Goal: Check status: Check status

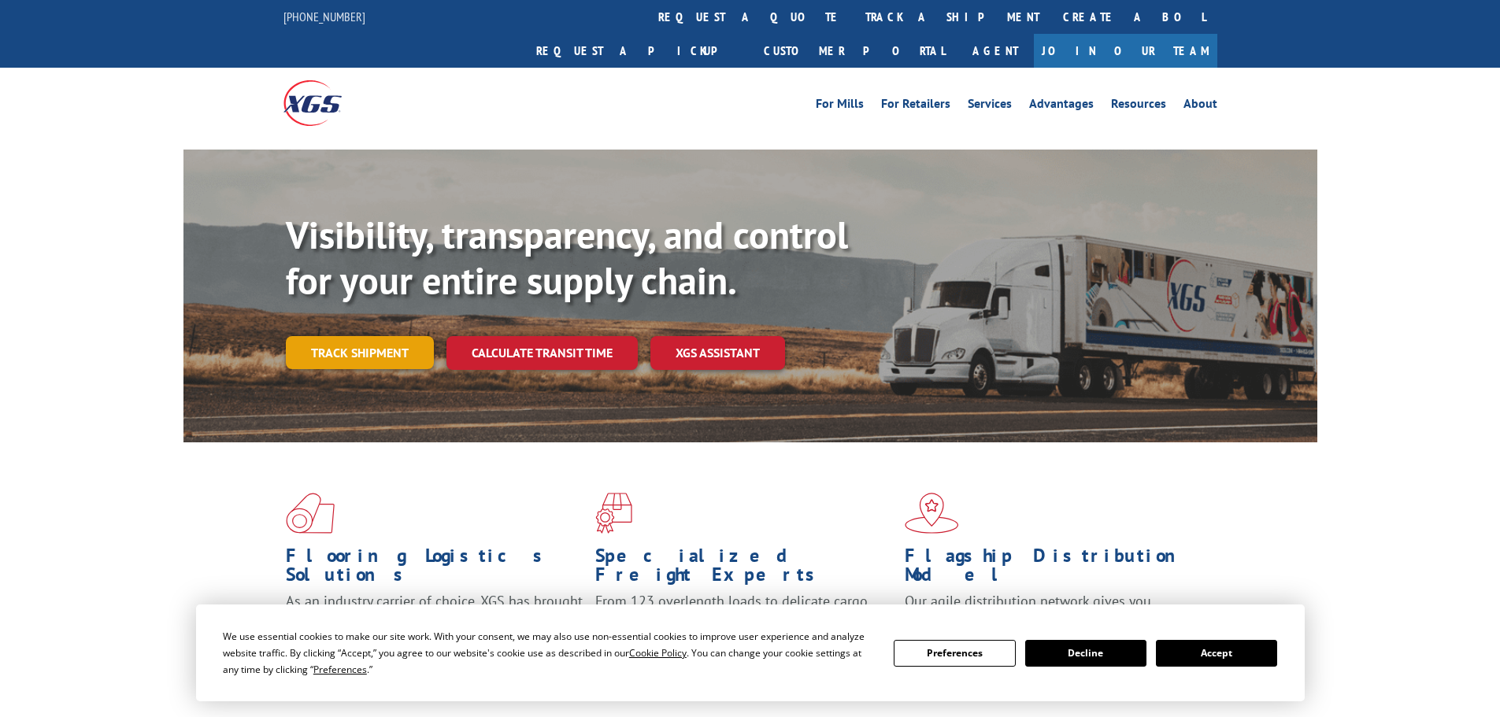
click at [364, 336] on link "Track shipment" at bounding box center [360, 352] width 148 height 33
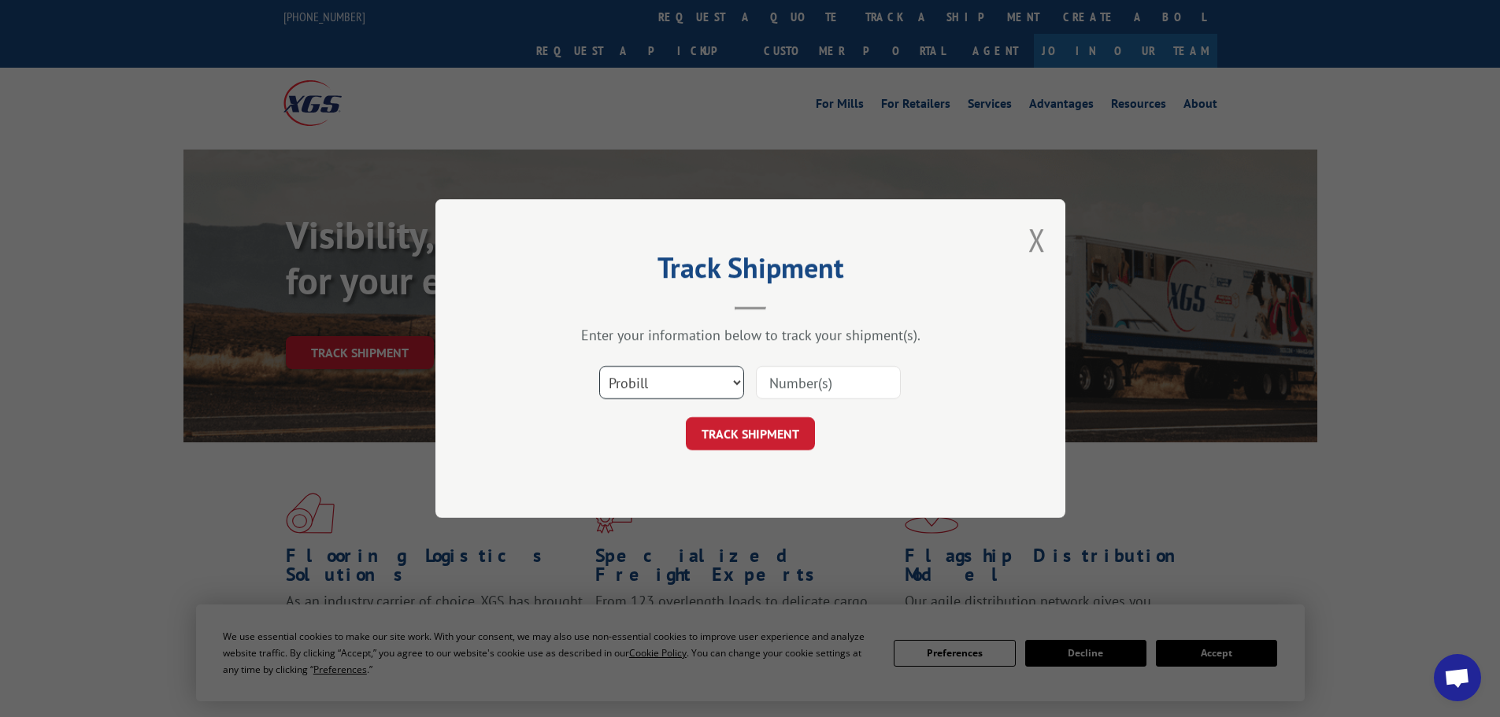
click at [635, 391] on select "Select category... Probill BOL PO" at bounding box center [671, 382] width 145 height 33
select select "bol"
click at [599, 366] on select "Select category... Probill BOL PO" at bounding box center [671, 382] width 145 height 33
click at [796, 391] on input at bounding box center [828, 382] width 145 height 33
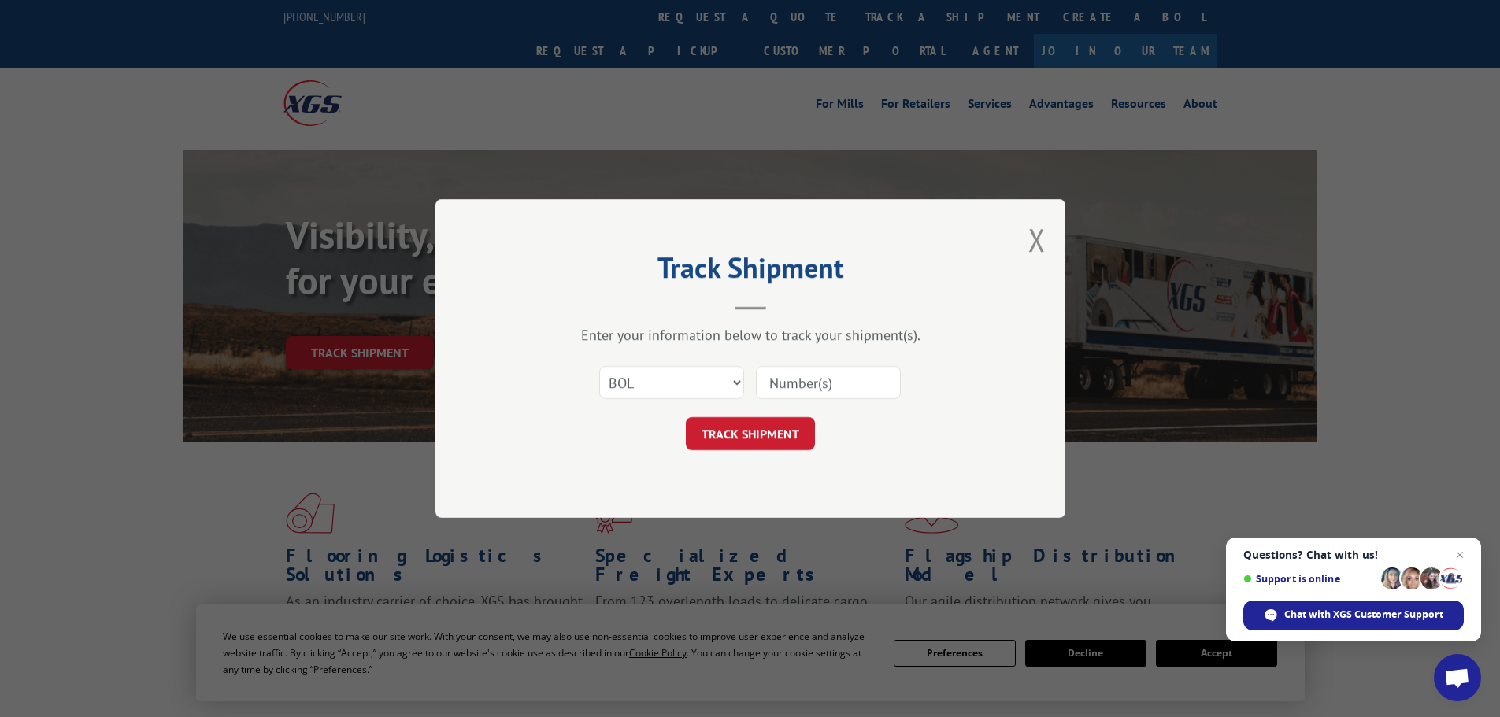
paste input "5218190"
type input "5218190"
click at [745, 437] on button "TRACK SHIPMENT" at bounding box center [750, 433] width 129 height 33
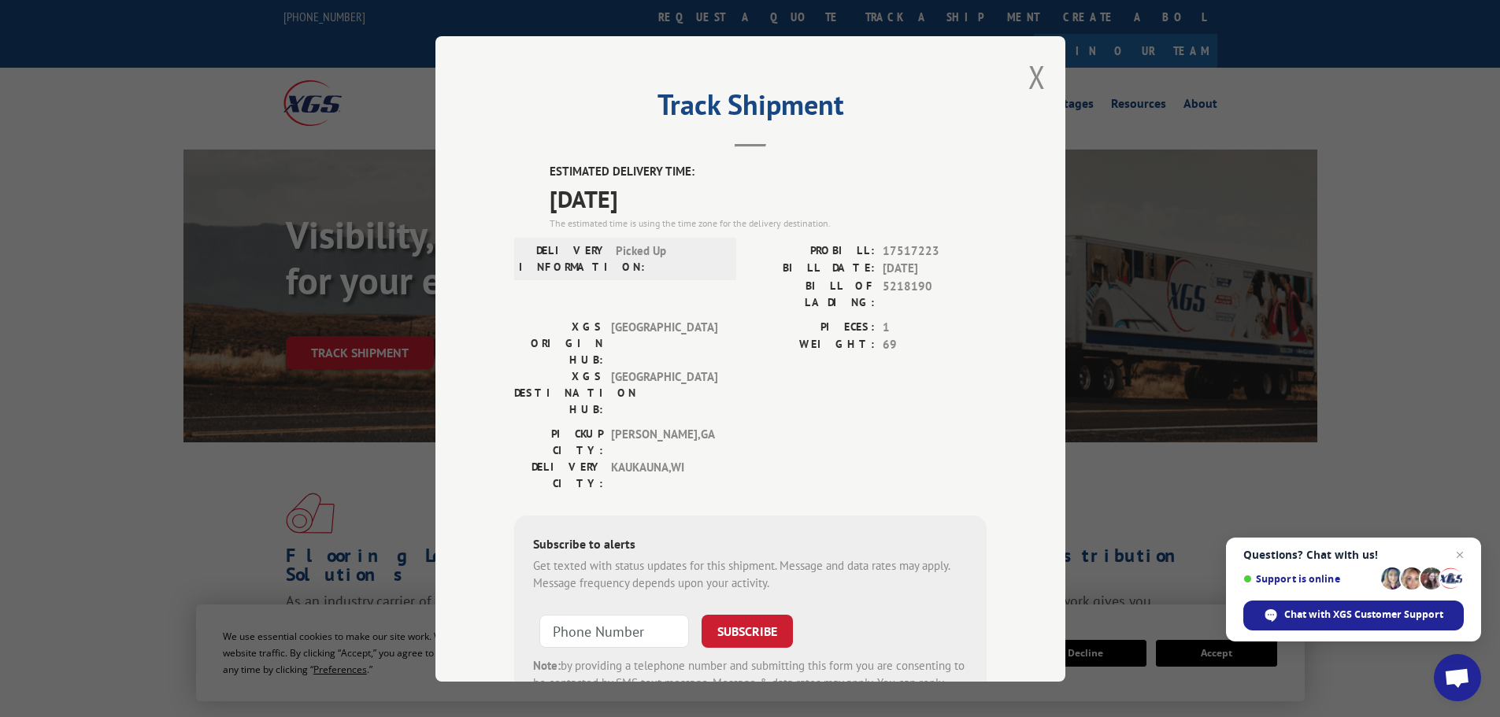
drag, startPoint x: 541, startPoint y: 206, endPoint x: 691, endPoint y: 198, distance: 149.9
click at [691, 198] on div "ESTIMATED DELIVERY TIME: [DATE] The estimated time is using the time zone for t…" at bounding box center [750, 446] width 472 height 566
copy span "[DATE]"
click at [1029, 75] on button "Close modal" at bounding box center [1036, 77] width 17 height 42
